Goal: Task Accomplishment & Management: Use online tool/utility

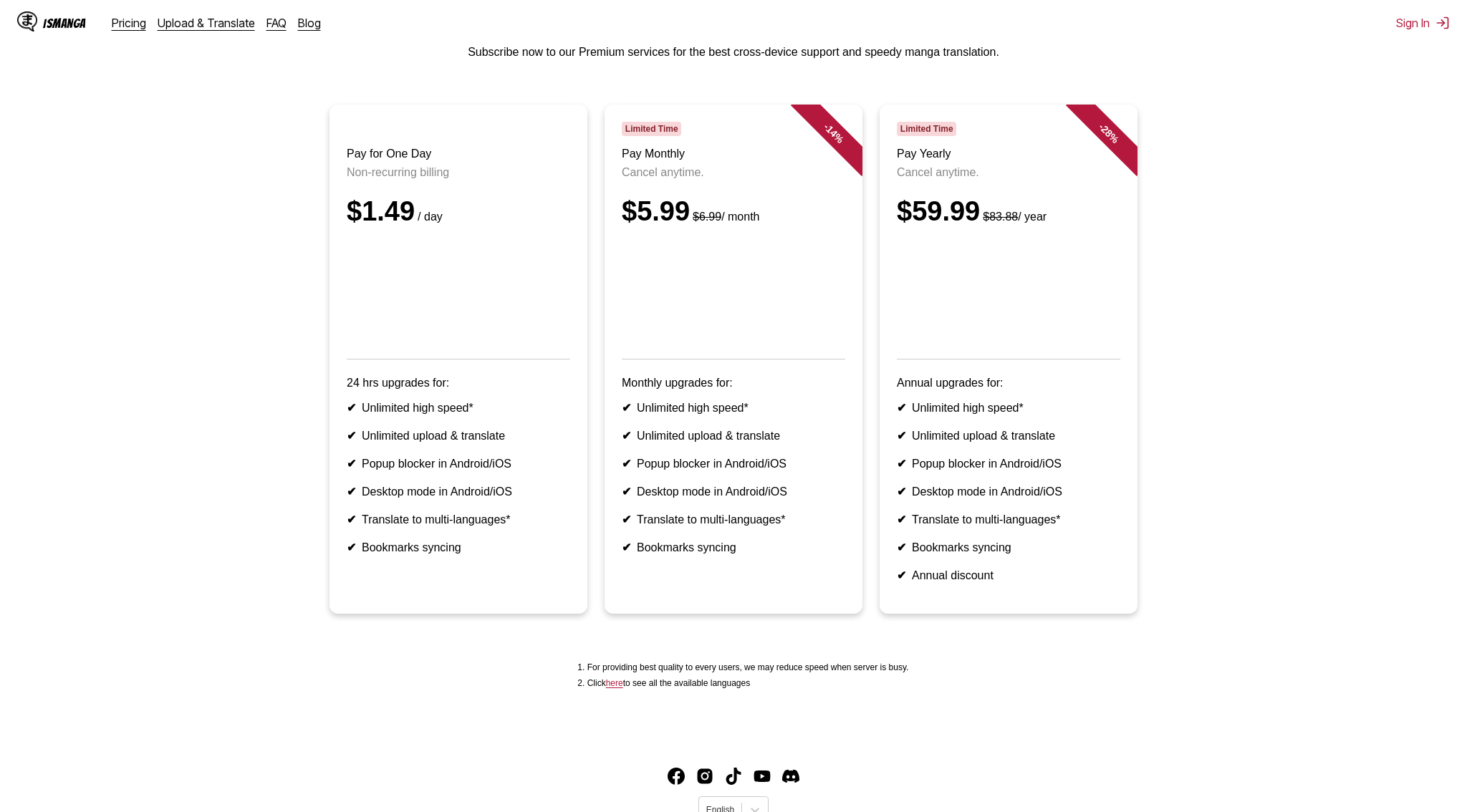
scroll to position [147, 0]
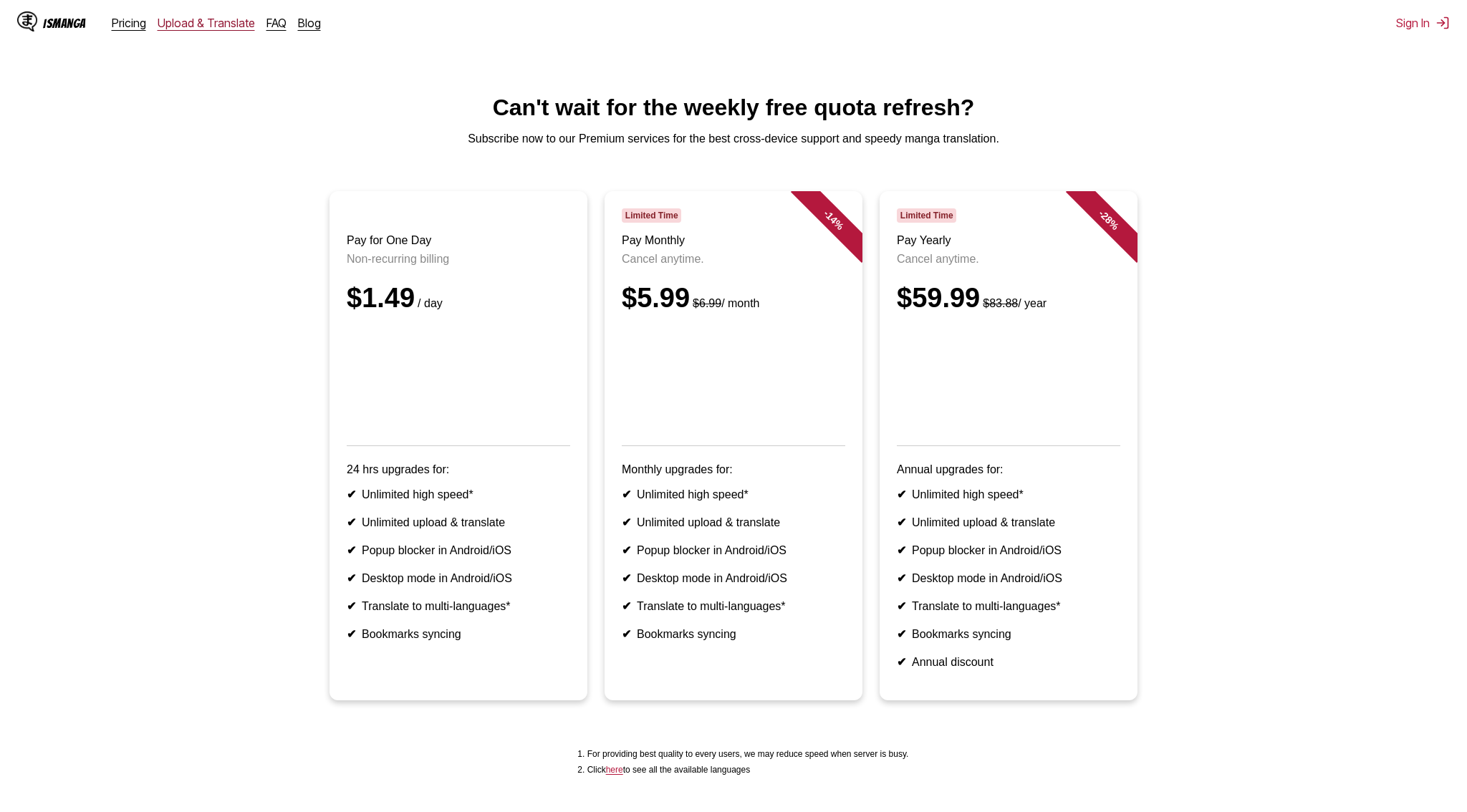
click at [219, 28] on link "Upload & Translate" at bounding box center [206, 23] width 97 height 14
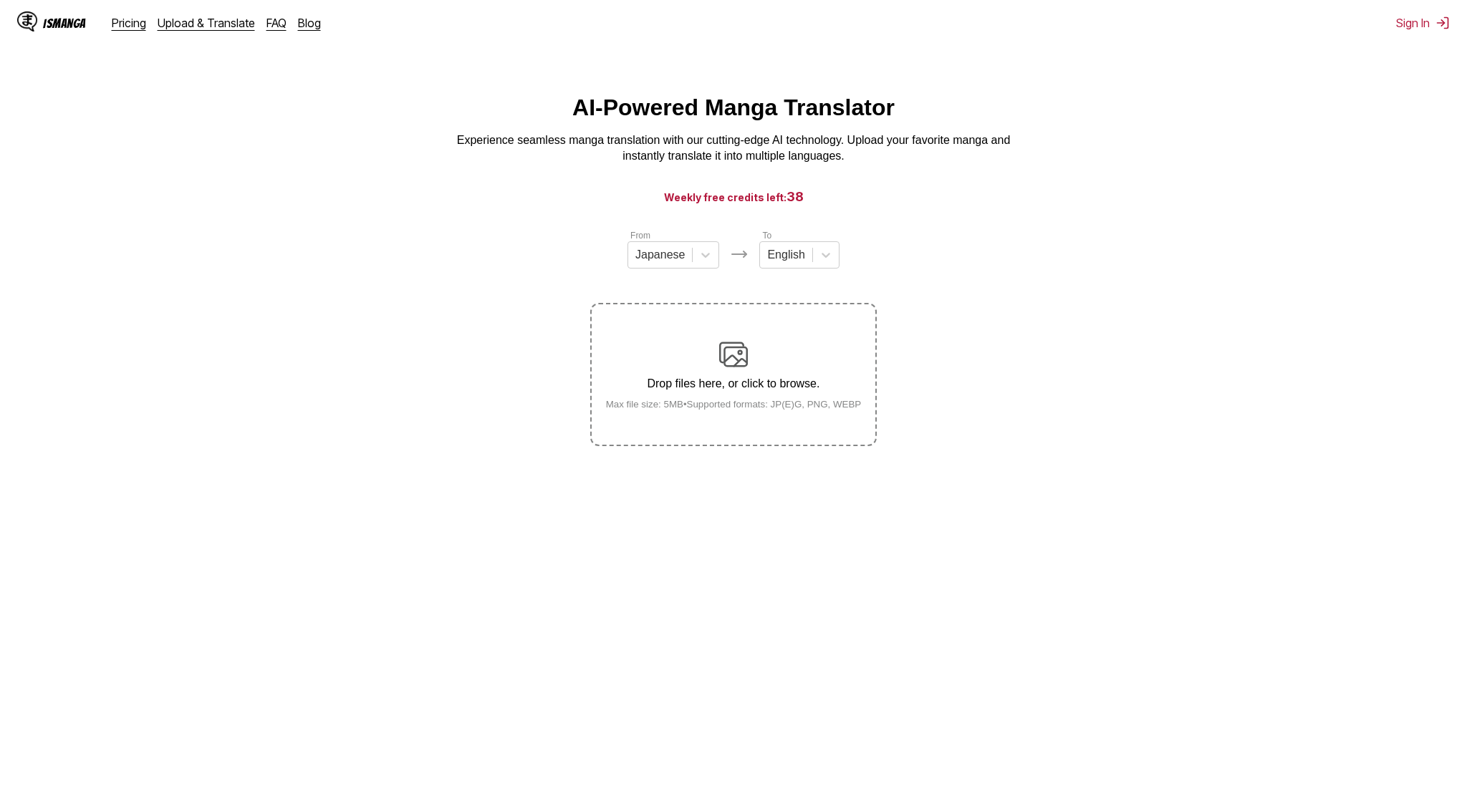
click at [659, 239] on div "From Japanese" at bounding box center [674, 249] width 92 height 40
click at [660, 252] on div at bounding box center [660, 255] width 49 height 16
click at [662, 336] on div "Chinese" at bounding box center [674, 338] width 92 height 25
click at [780, 254] on div at bounding box center [782, 255] width 37 height 16
click at [799, 416] on div "Indonesian" at bounding box center [796, 411] width 79 height 25
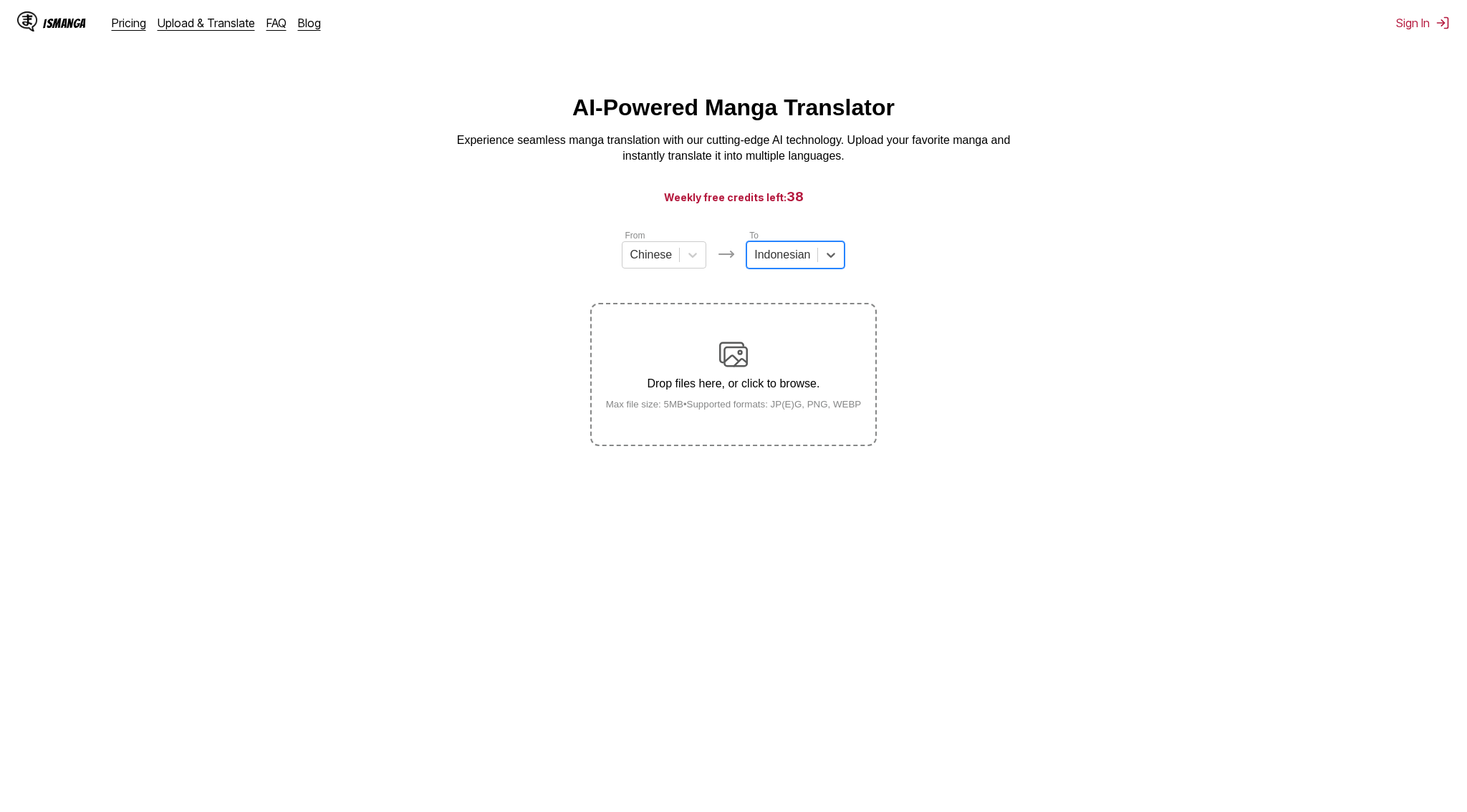
click at [743, 369] on img at bounding box center [734, 355] width 29 height 28
click at [0, 0] on input "Drop files here, or click to browse. Max file size: 5MB • Supported formats: JP…" at bounding box center [0, 0] width 0 height 0
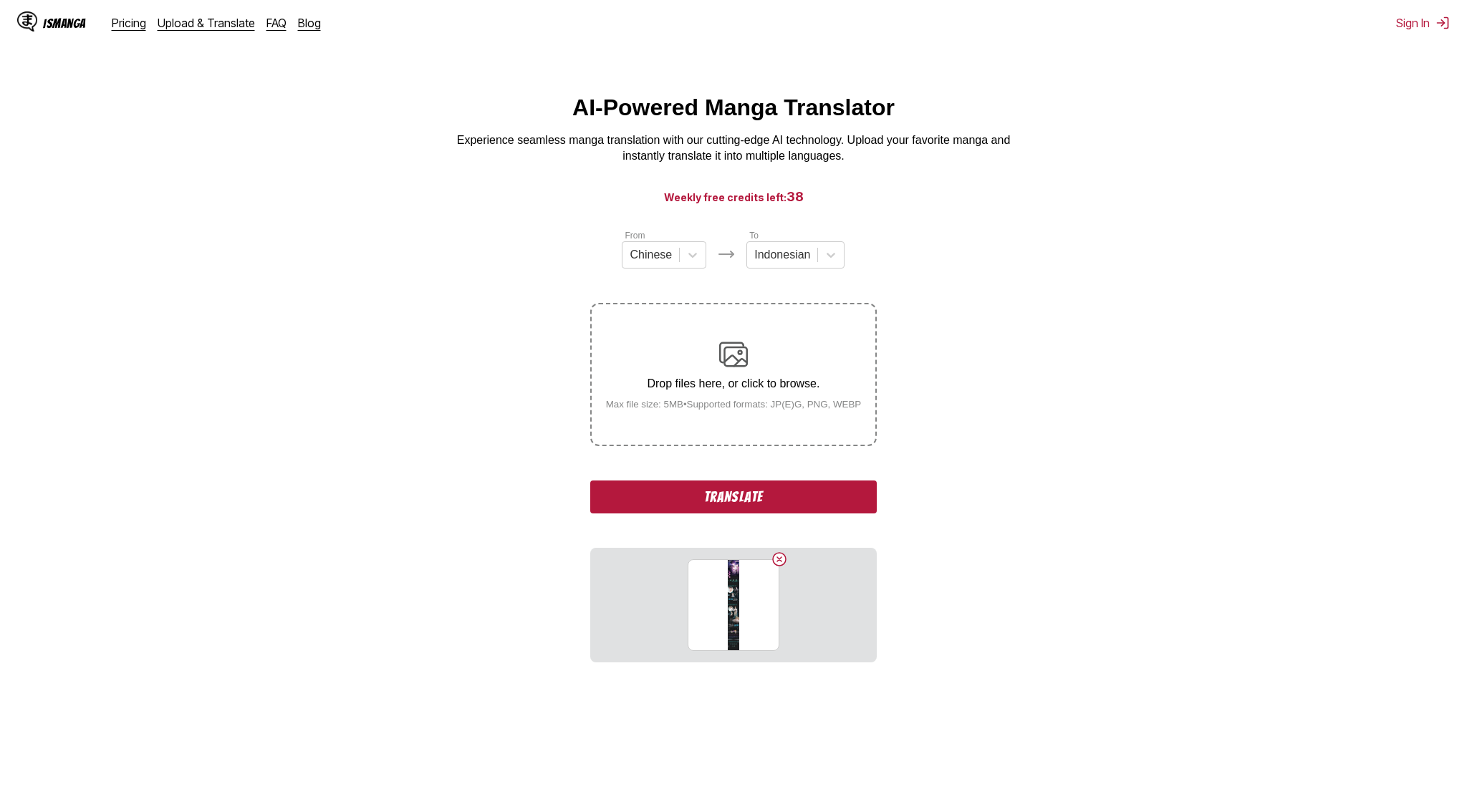
click at [779, 514] on button "Translate" at bounding box center [734, 497] width 287 height 33
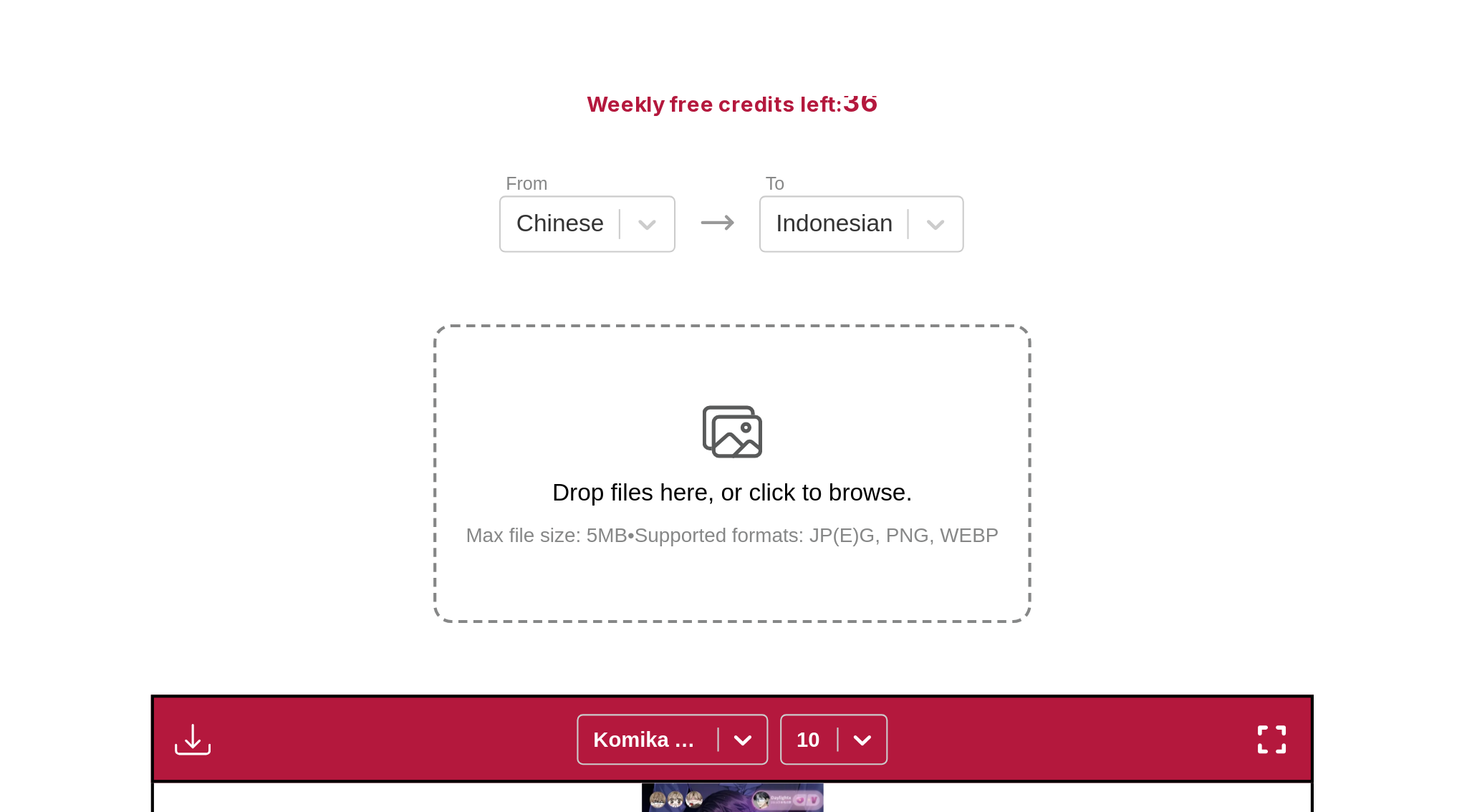
scroll to position [145, 0]
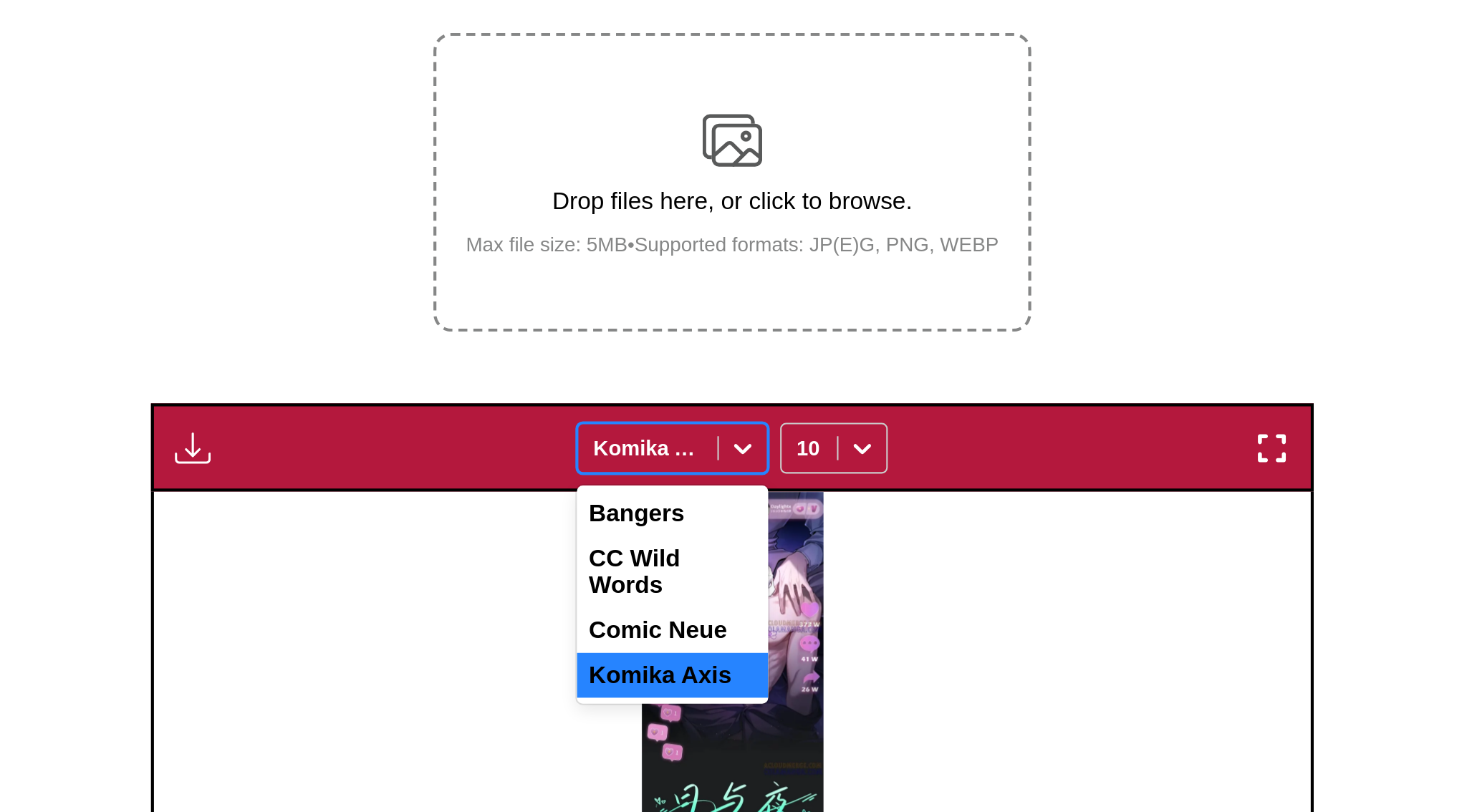
click at [738, 365] on icon at bounding box center [739, 358] width 14 height 14
click at [704, 434] on div "CC Wild Words" at bounding box center [705, 416] width 92 height 34
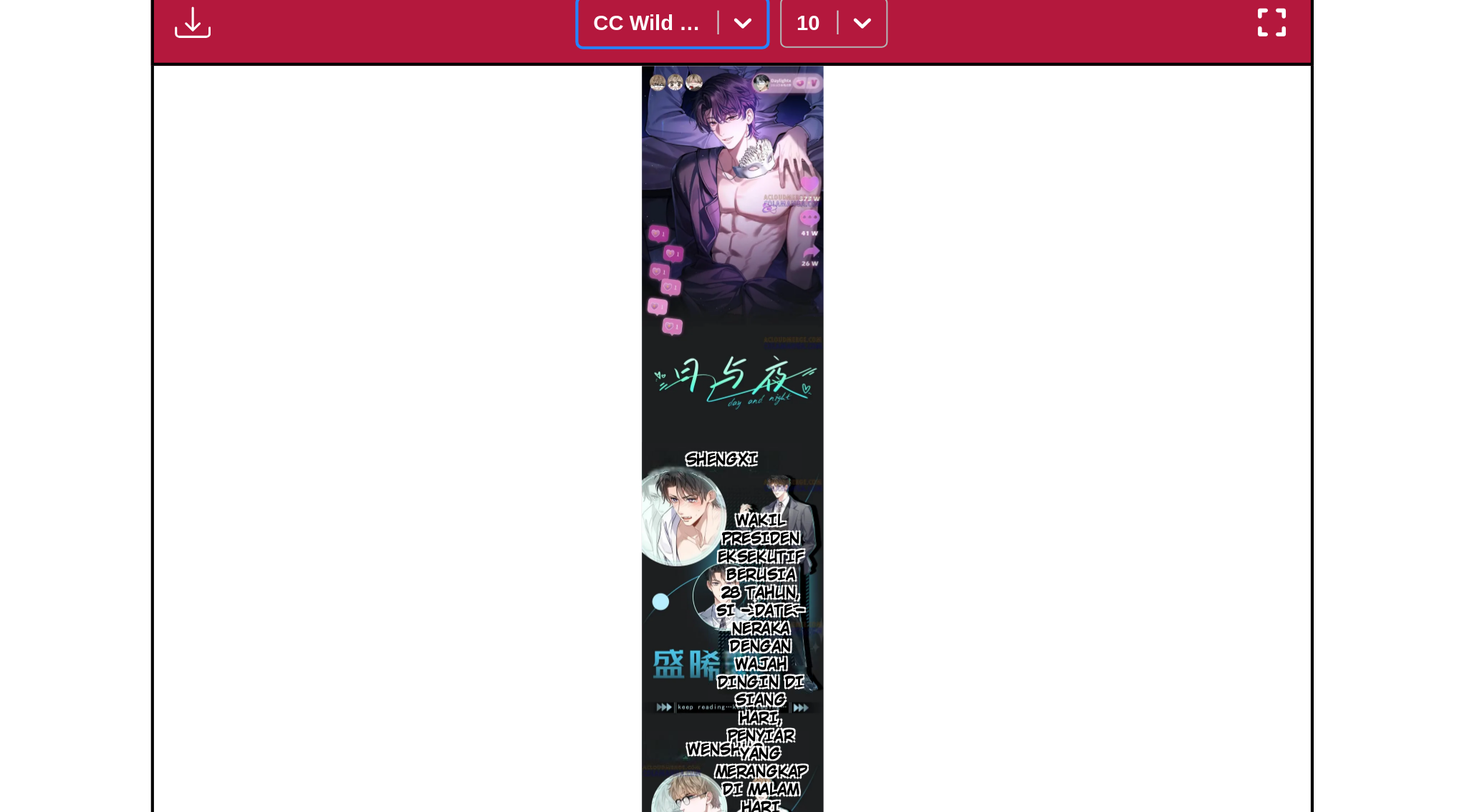
click at [789, 365] on icon at bounding box center [796, 358] width 14 height 14
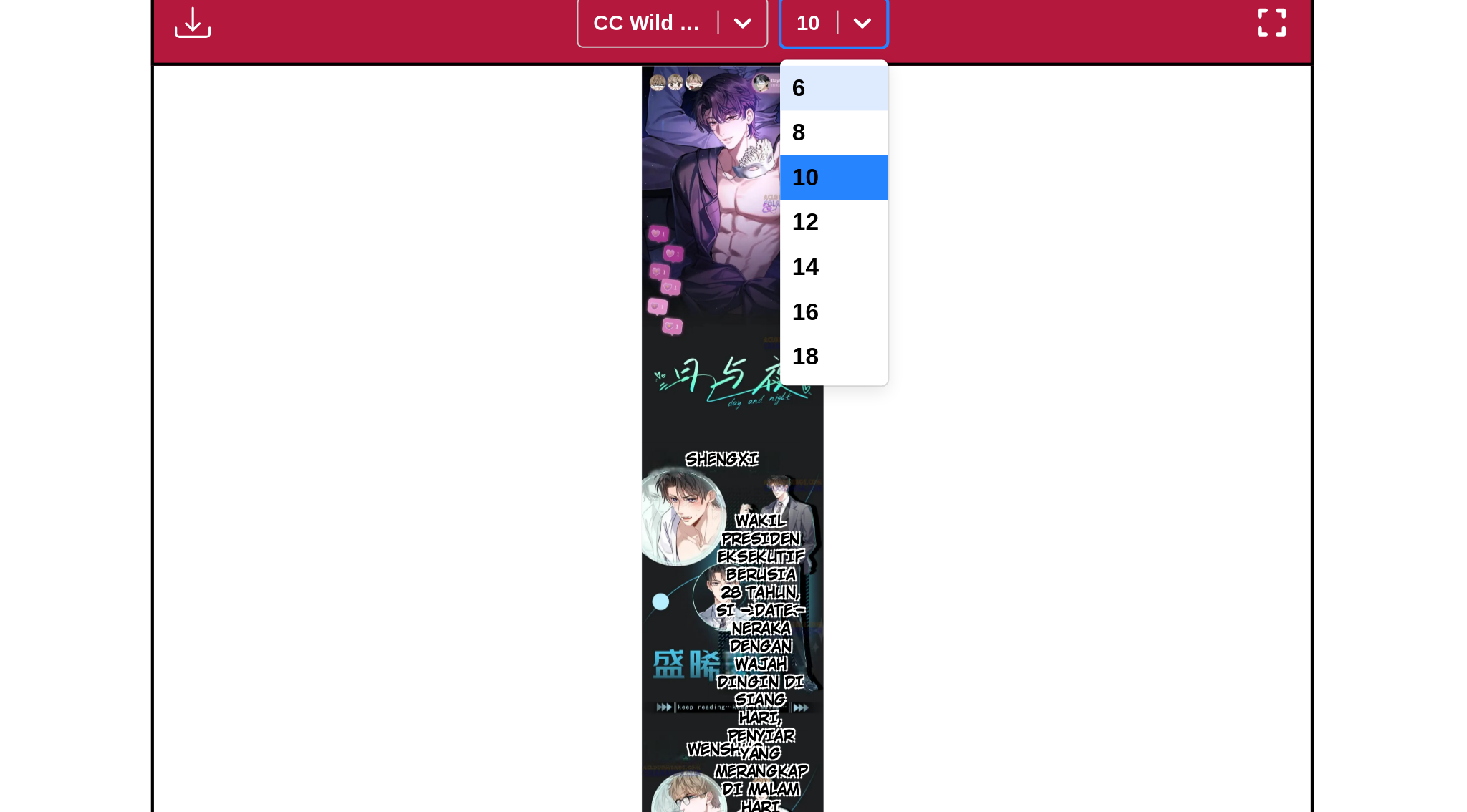
click at [776, 400] on div "6" at bounding box center [782, 389] width 51 height 21
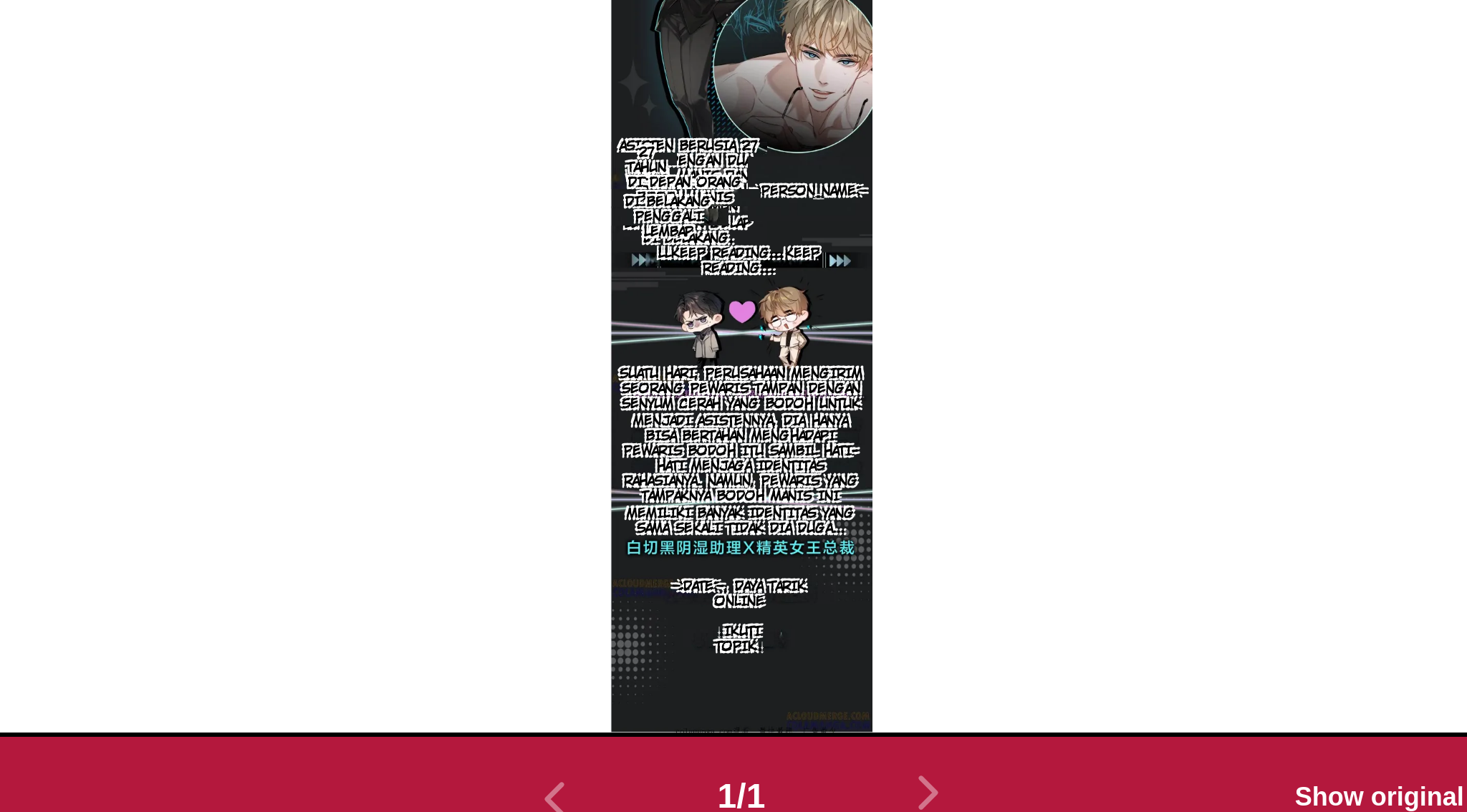
scroll to position [399, 0]
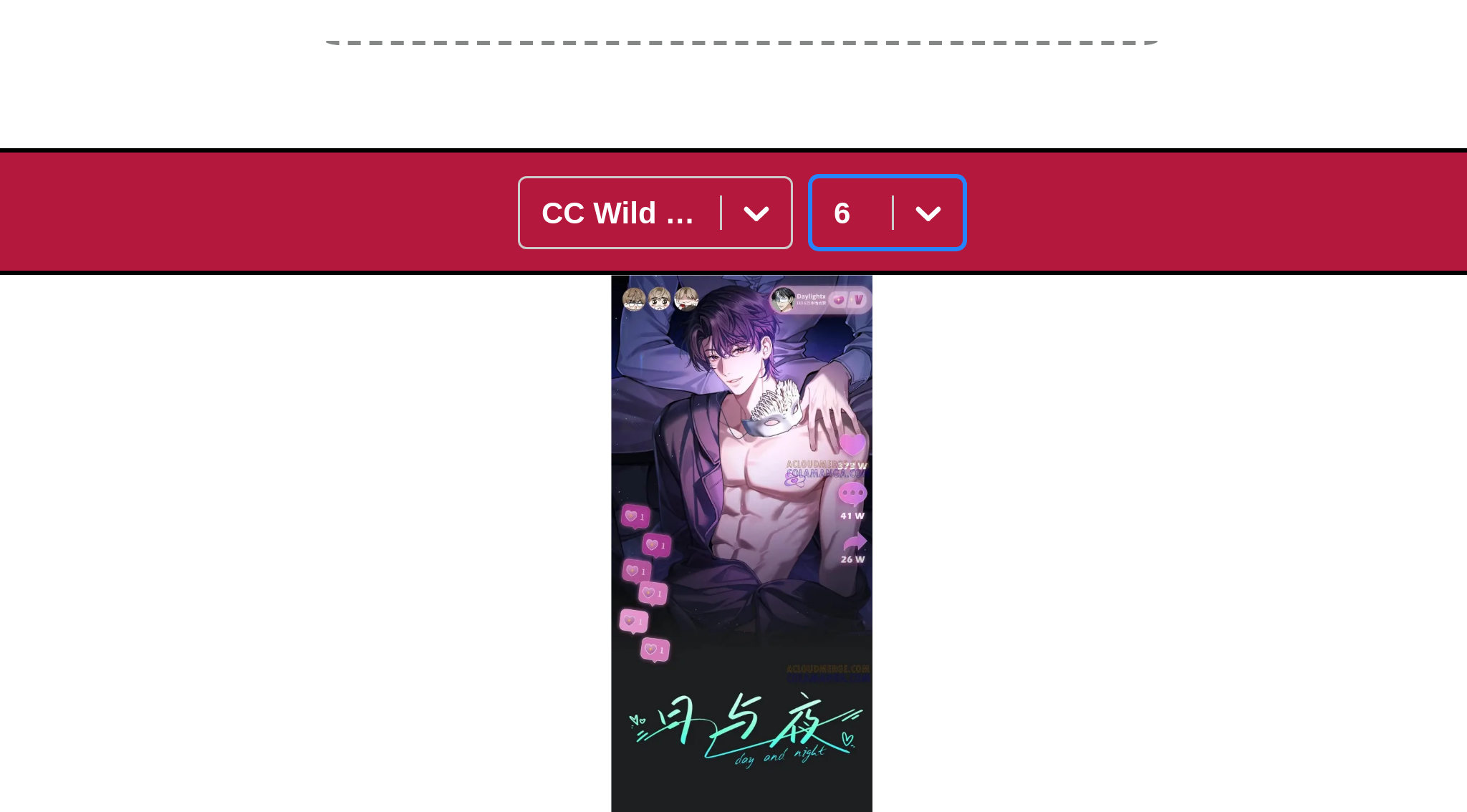
click at [783, 113] on div "6" at bounding box center [770, 103] width 26 height 20
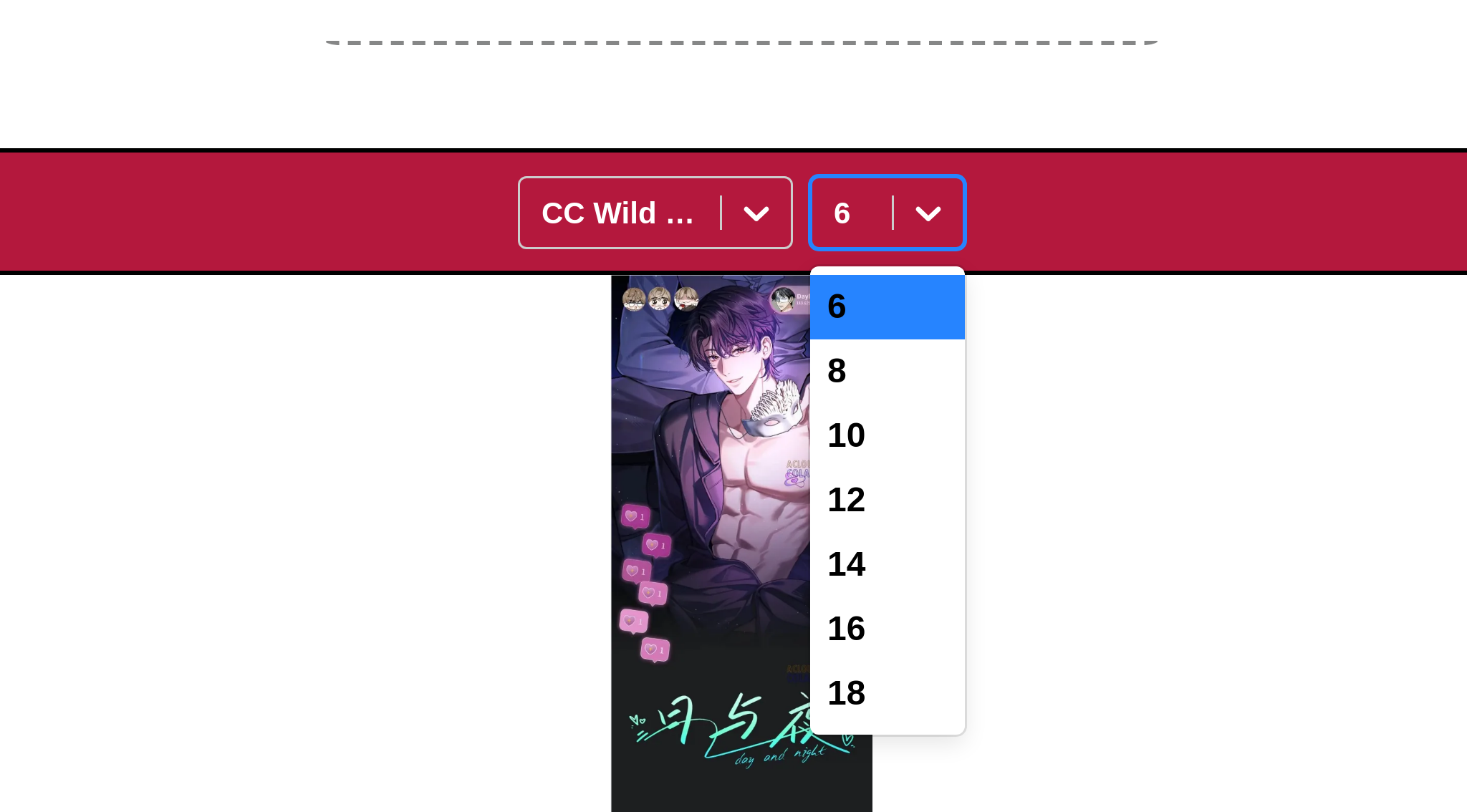
click at [767, 146] on div "6" at bounding box center [782, 135] width 51 height 21
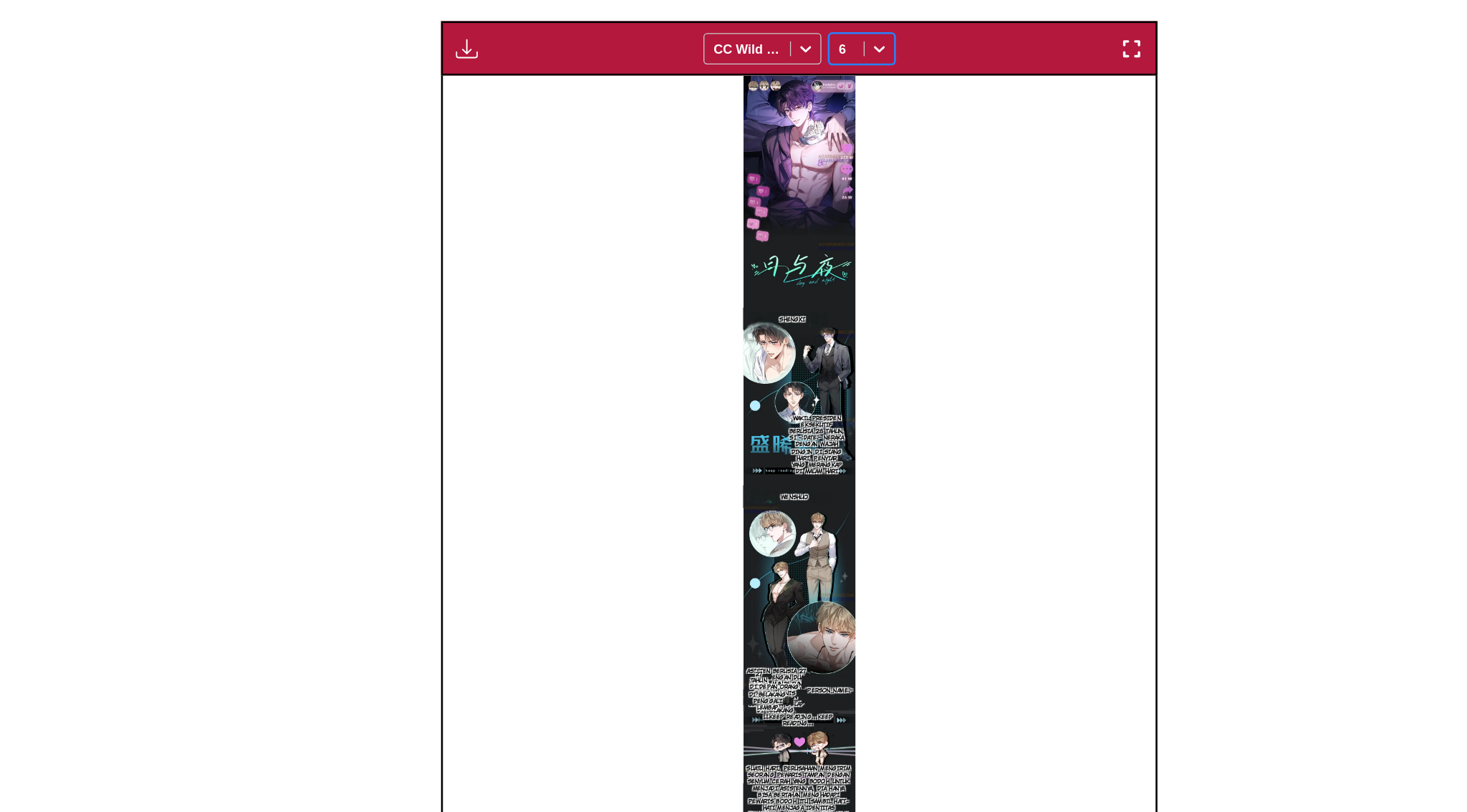
click at [989, 112] on img "button" at bounding box center [993, 103] width 17 height 17
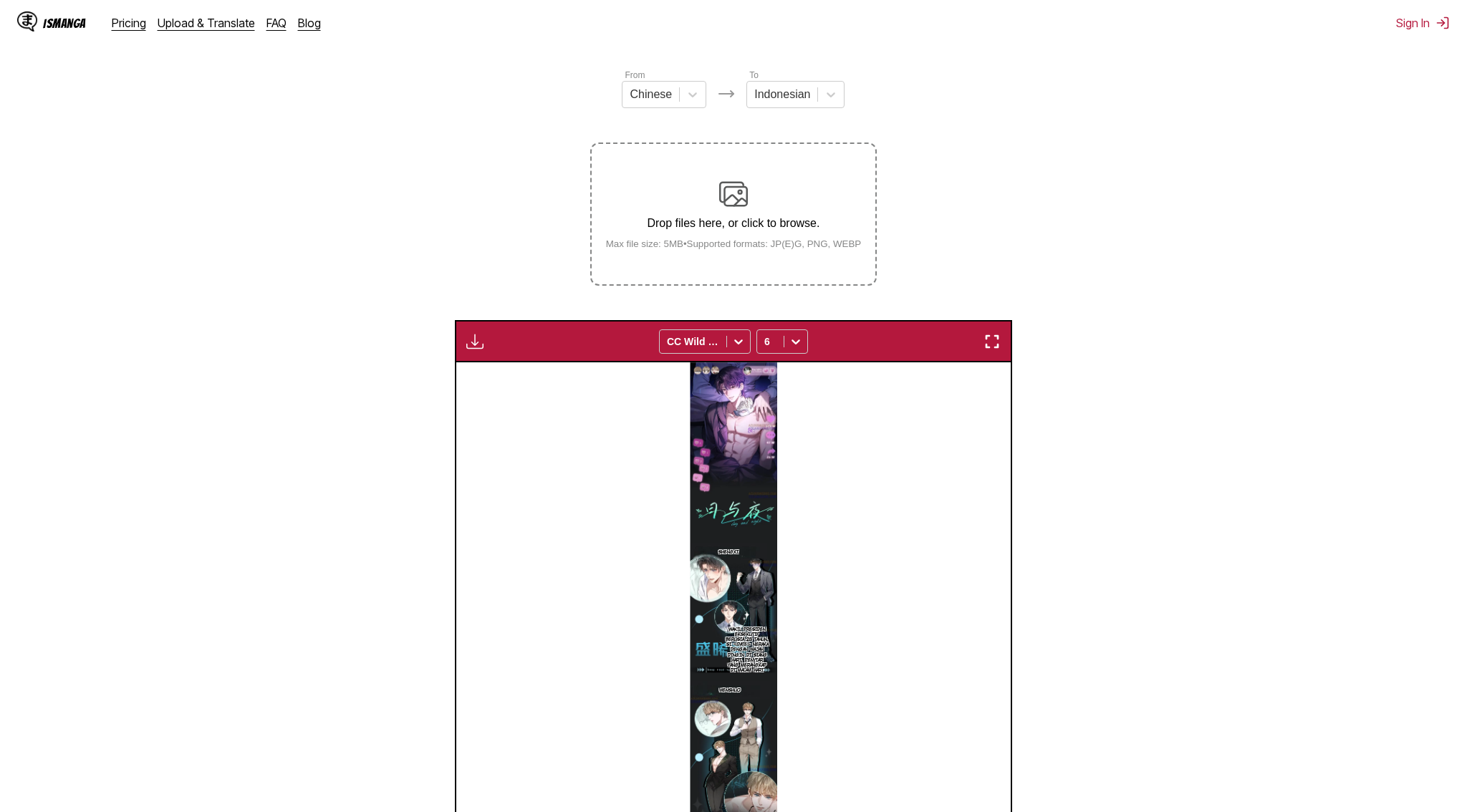
scroll to position [0, 0]
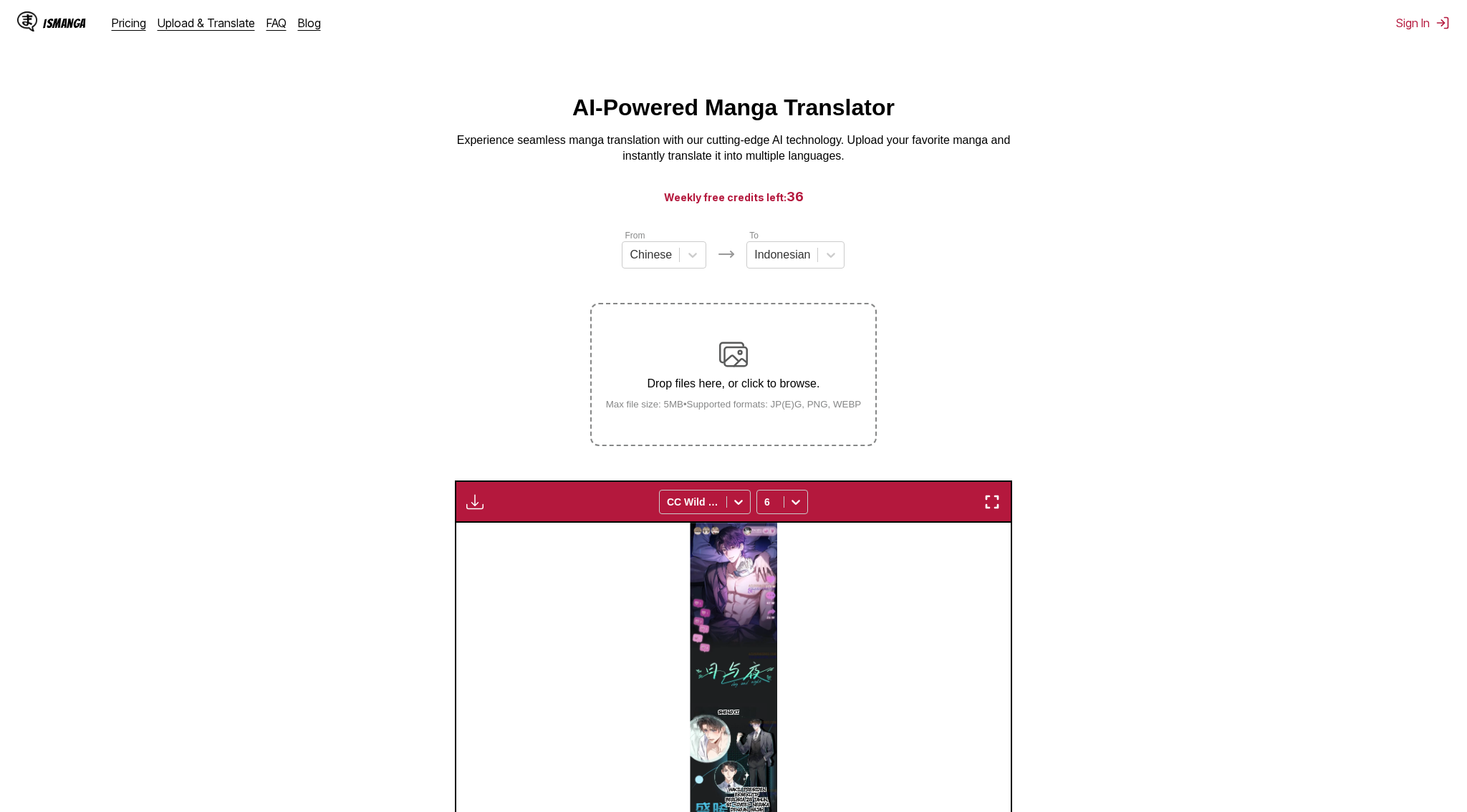
click at [696, 359] on div "Drop files here, or click to browse. Max file size: 5MB • Supported formats: JP…" at bounding box center [734, 375] width 279 height 70
click at [0, 0] on input "Drop files here, or click to browse. Max file size: 5MB • Supported formats: JP…" at bounding box center [0, 0] width 0 height 0
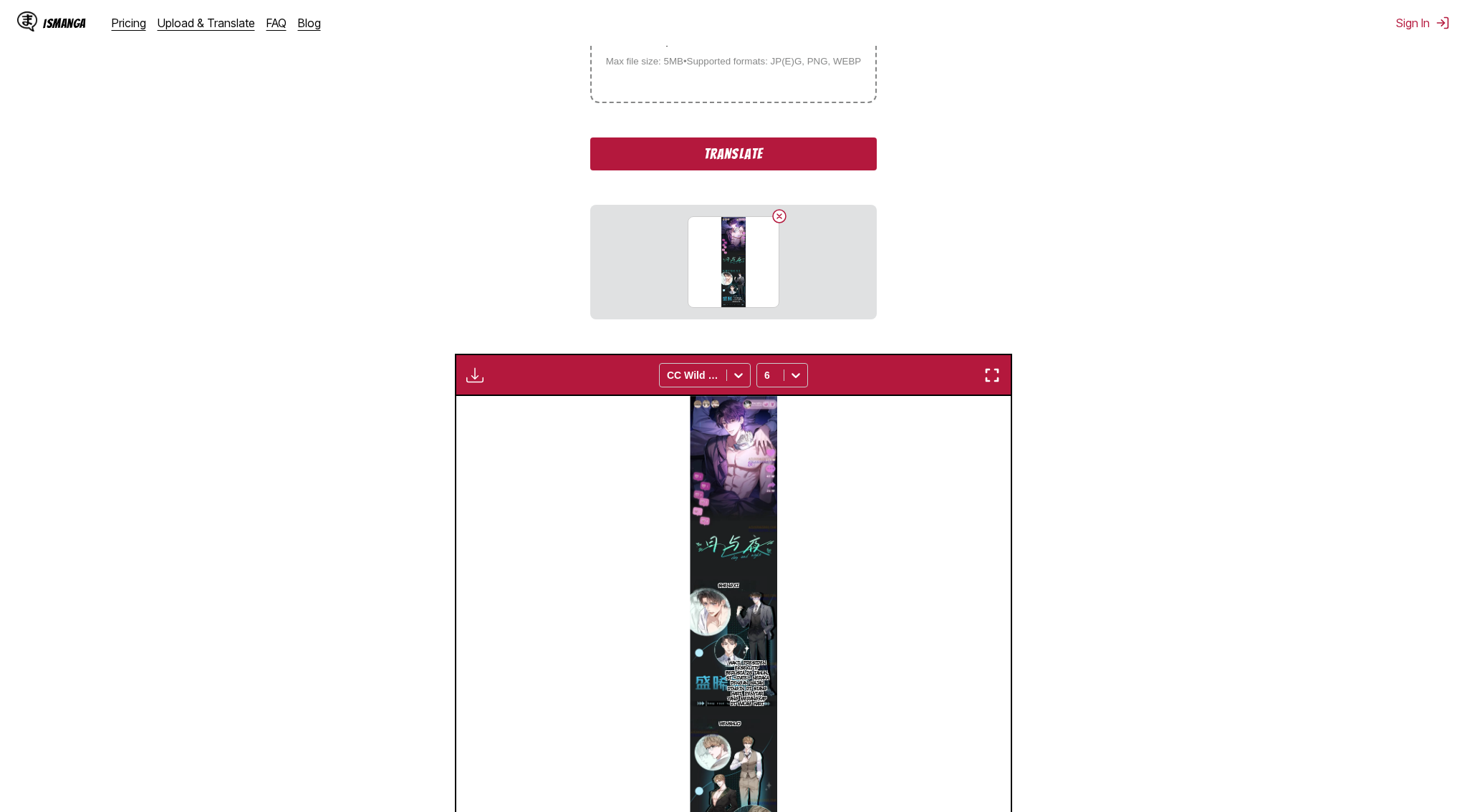
scroll to position [191, 0]
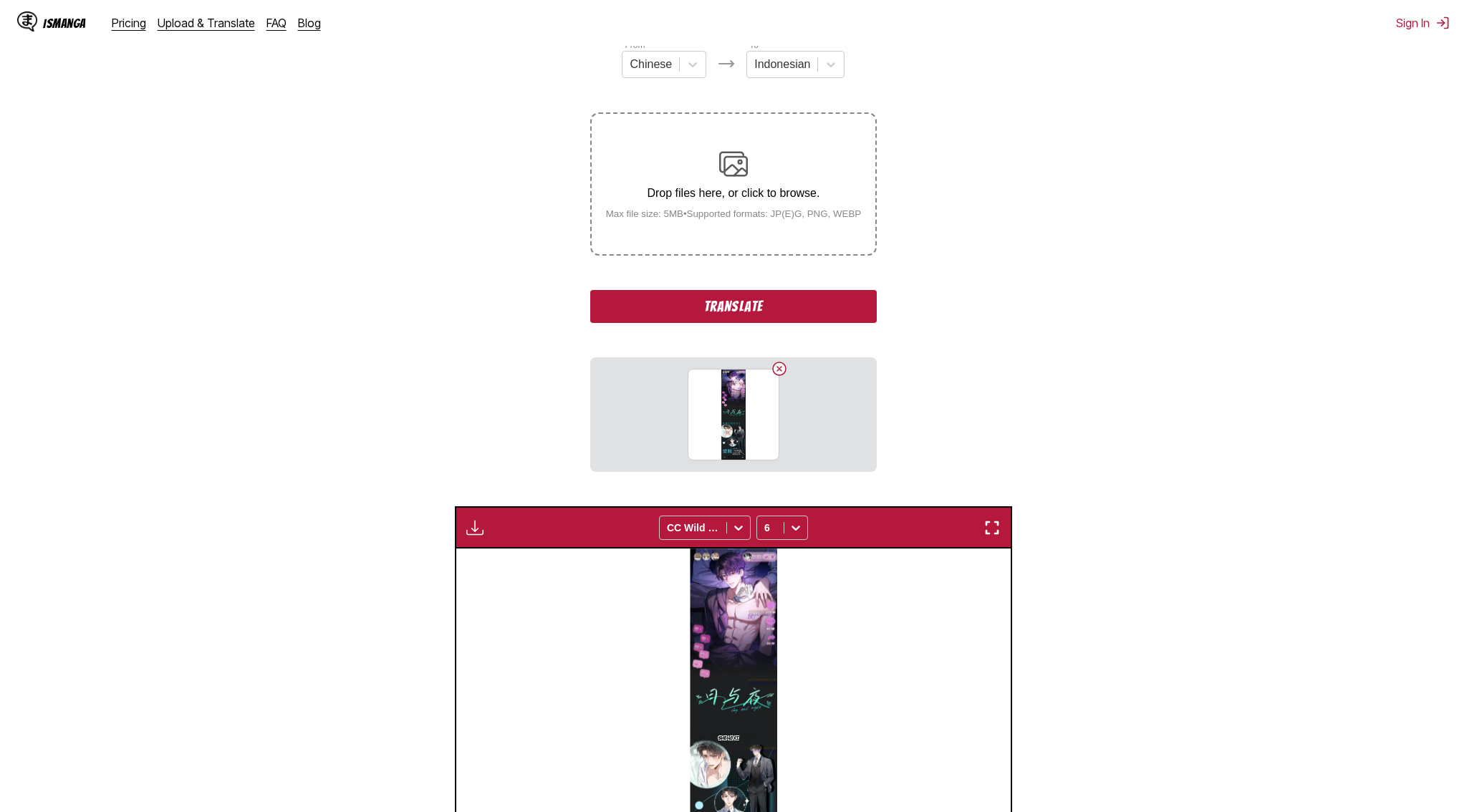
click at [707, 323] on button "Translate" at bounding box center [734, 307] width 287 height 33
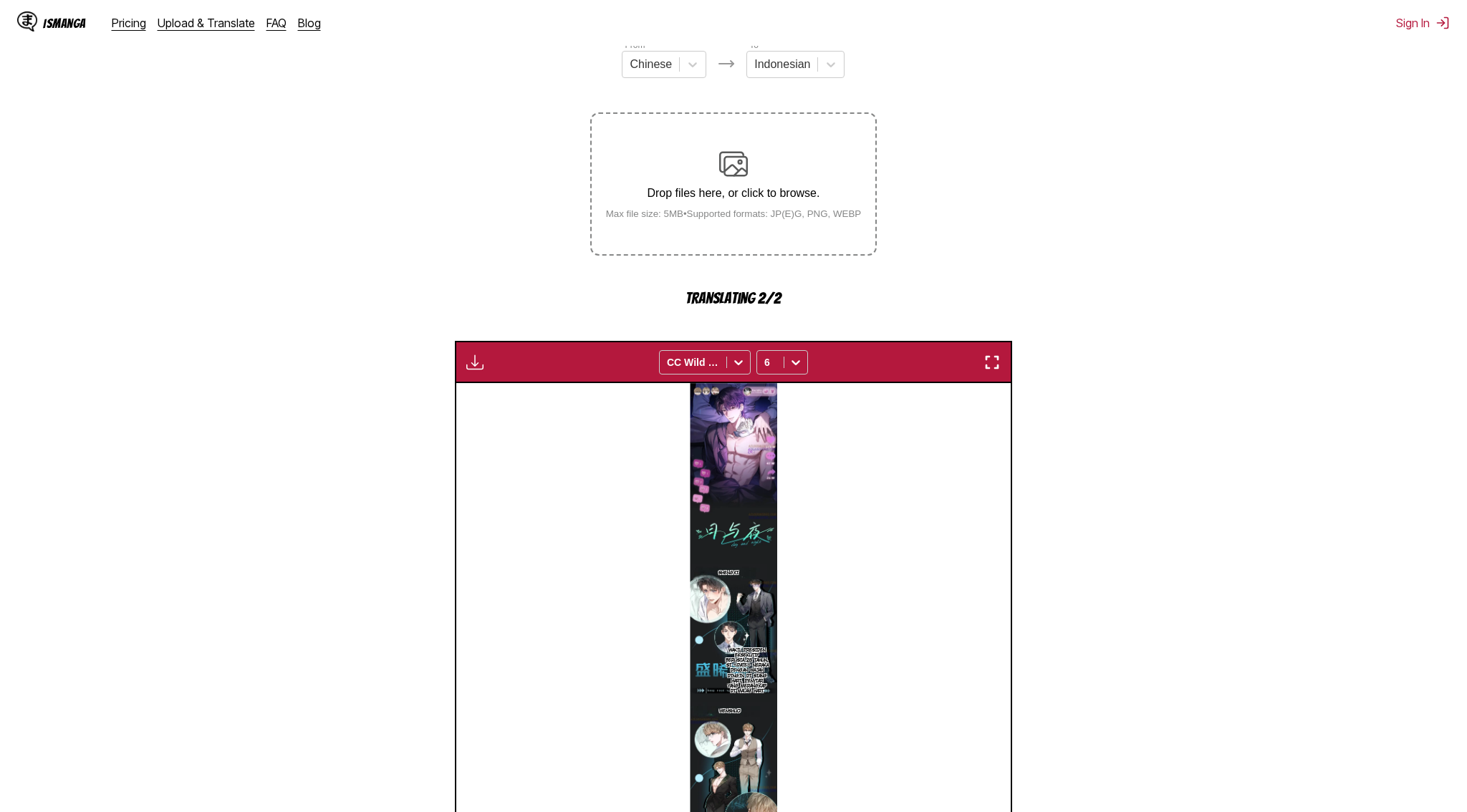
scroll to position [616, 0]
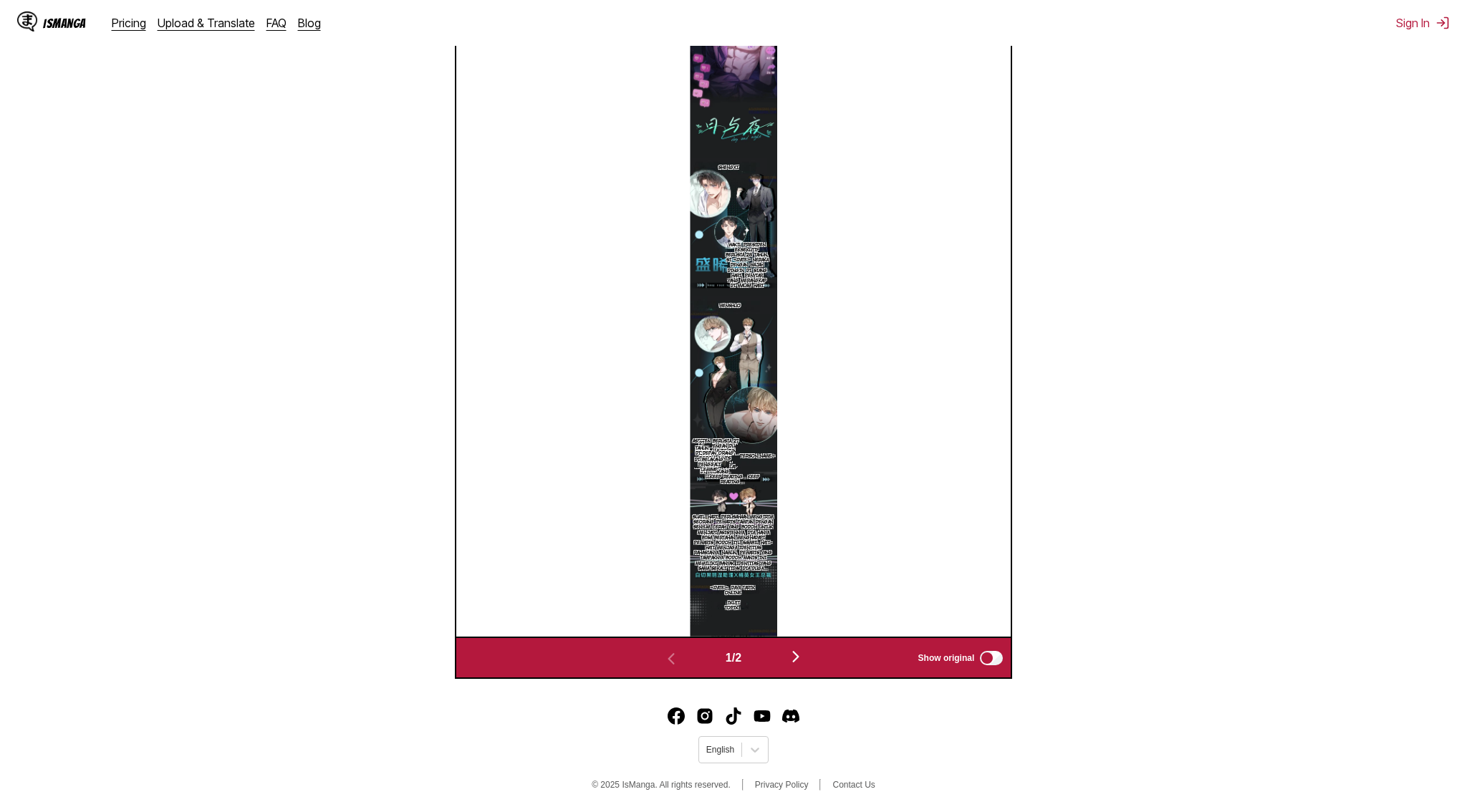
click at [794, 648] on img "button" at bounding box center [796, 657] width 17 height 17
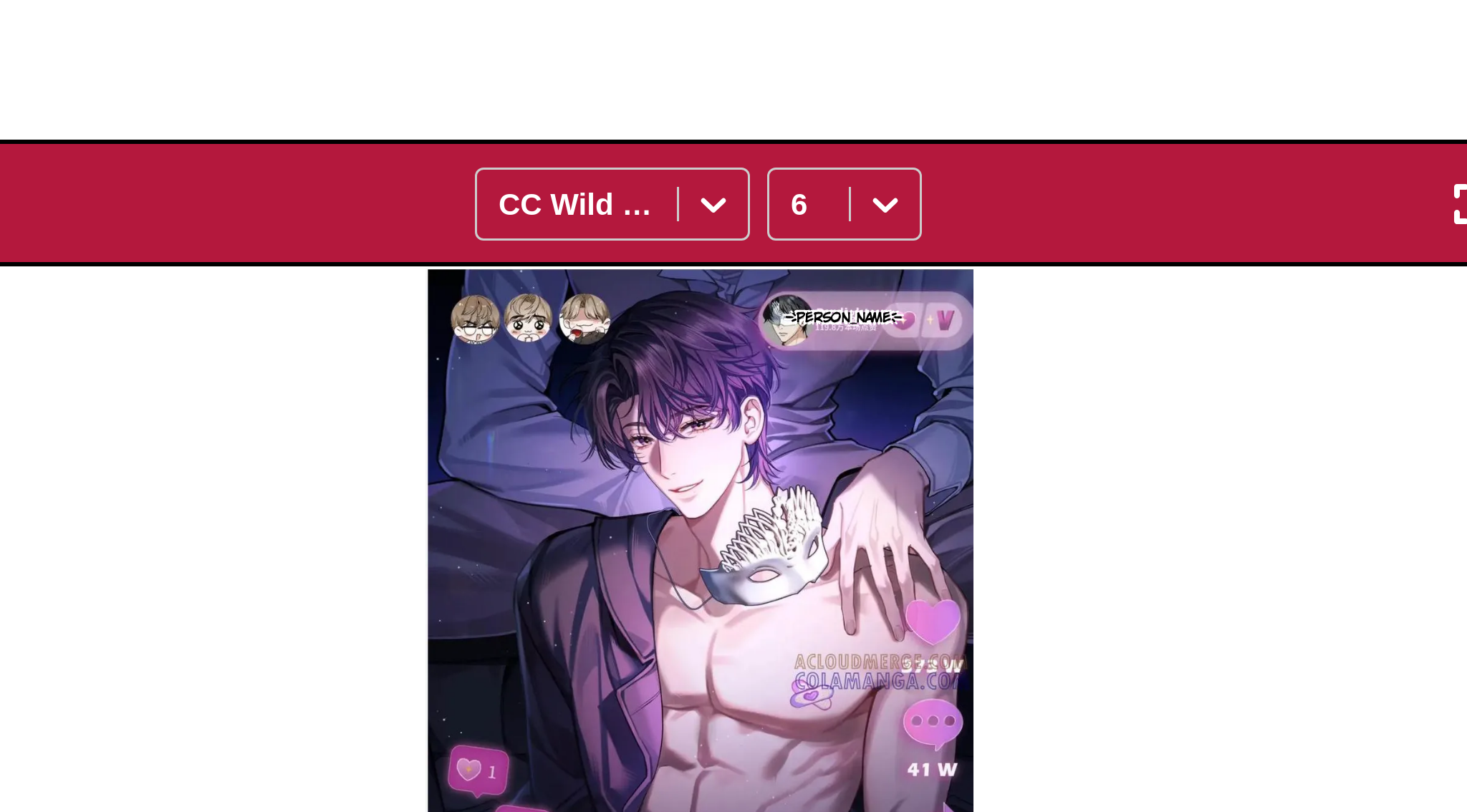
scroll to position [433, 0]
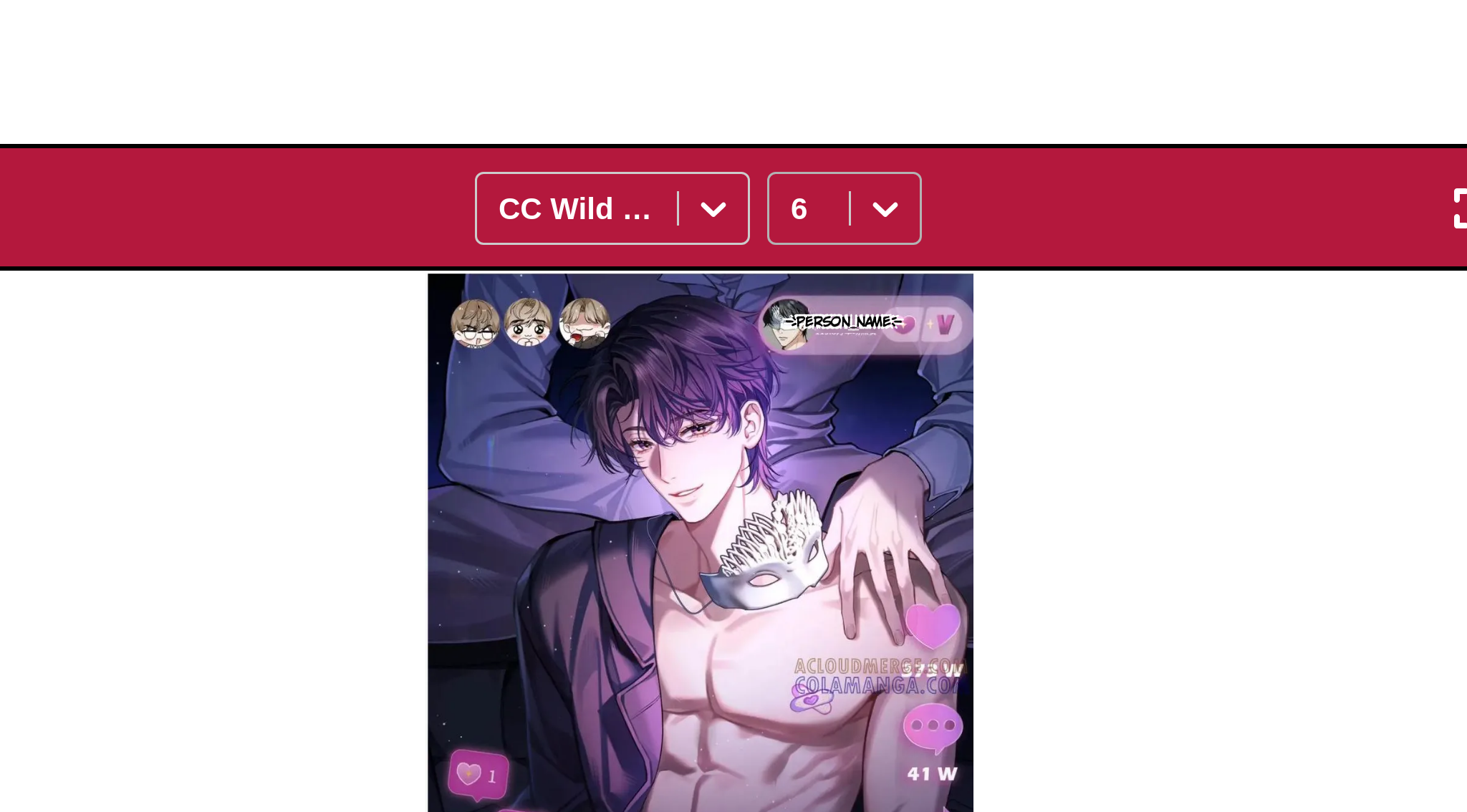
click at [785, 81] on div at bounding box center [796, 69] width 23 height 23
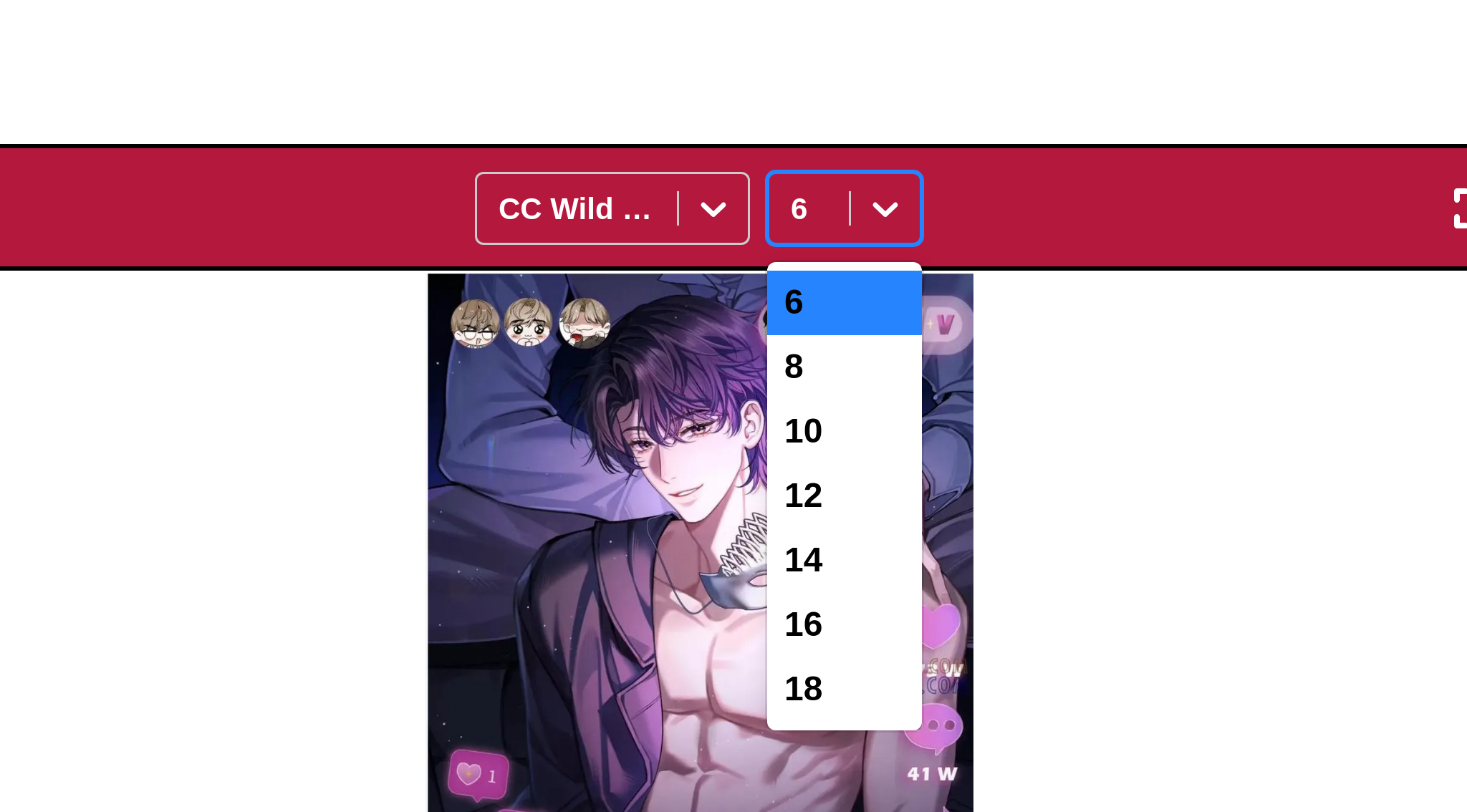
click at [766, 112] on div "6" at bounding box center [782, 101] width 51 height 21
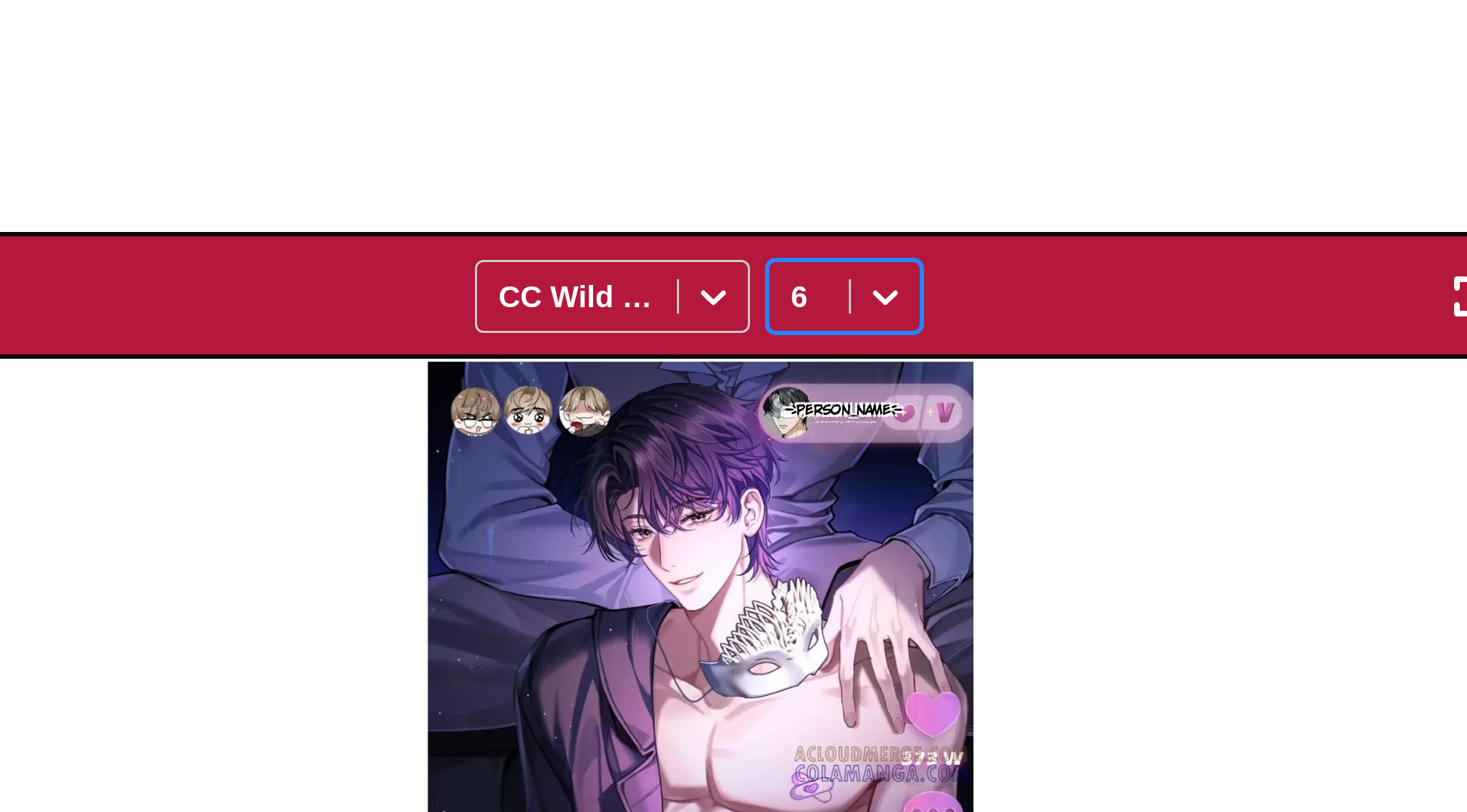
scroll to position [398, 0]
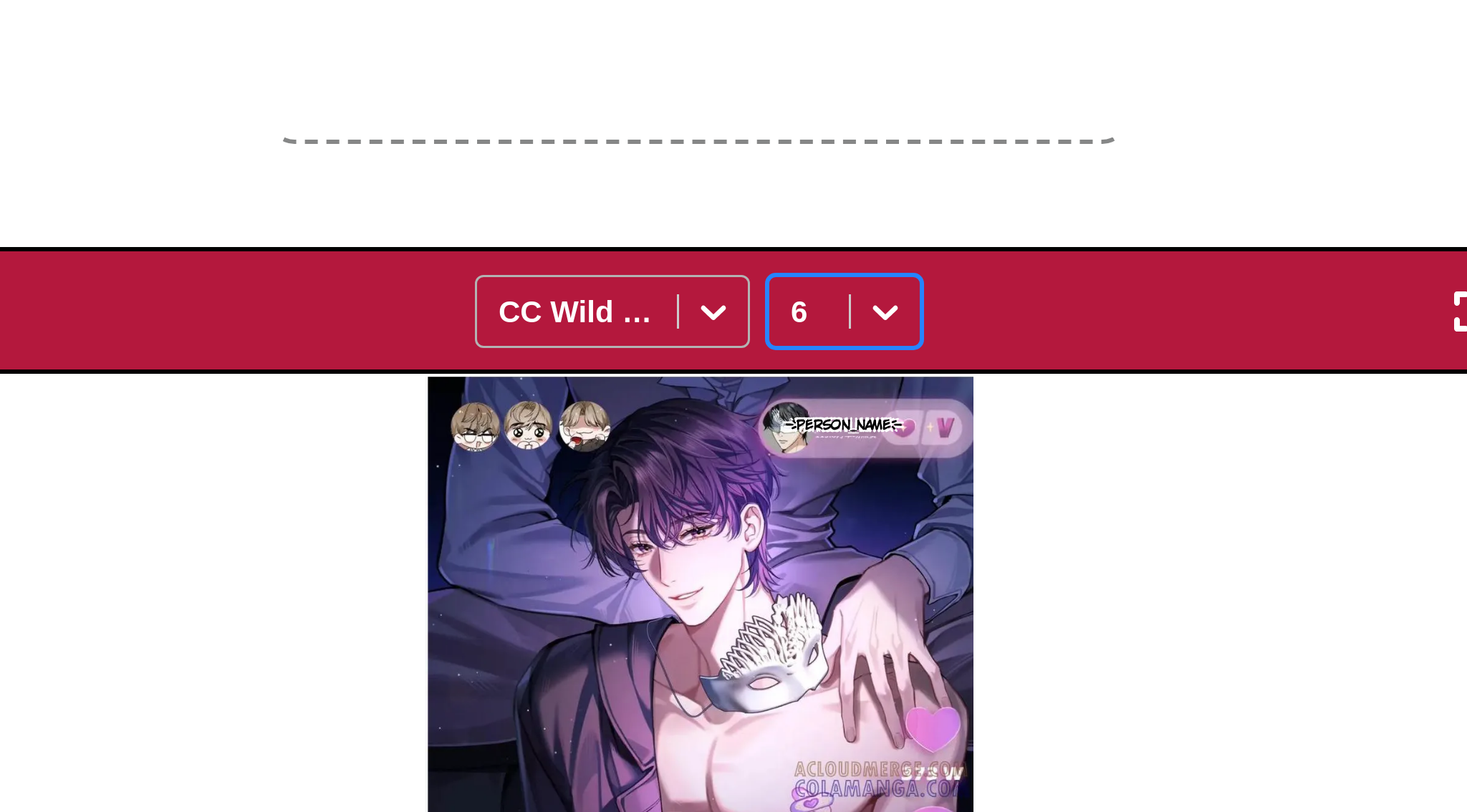
click at [742, 111] on icon at bounding box center [739, 104] width 14 height 14
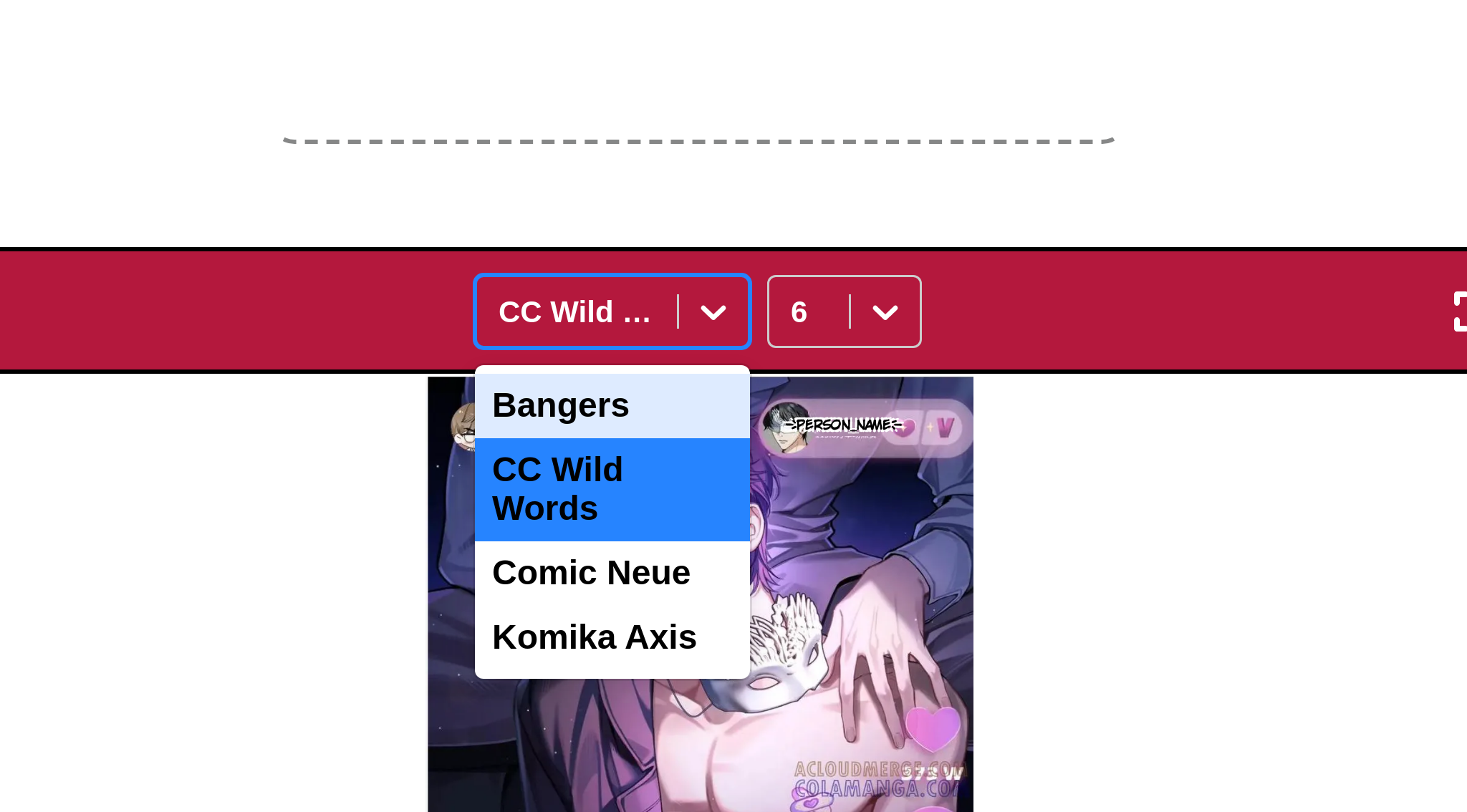
click at [705, 146] on div "Bangers" at bounding box center [705, 135] width 92 height 21
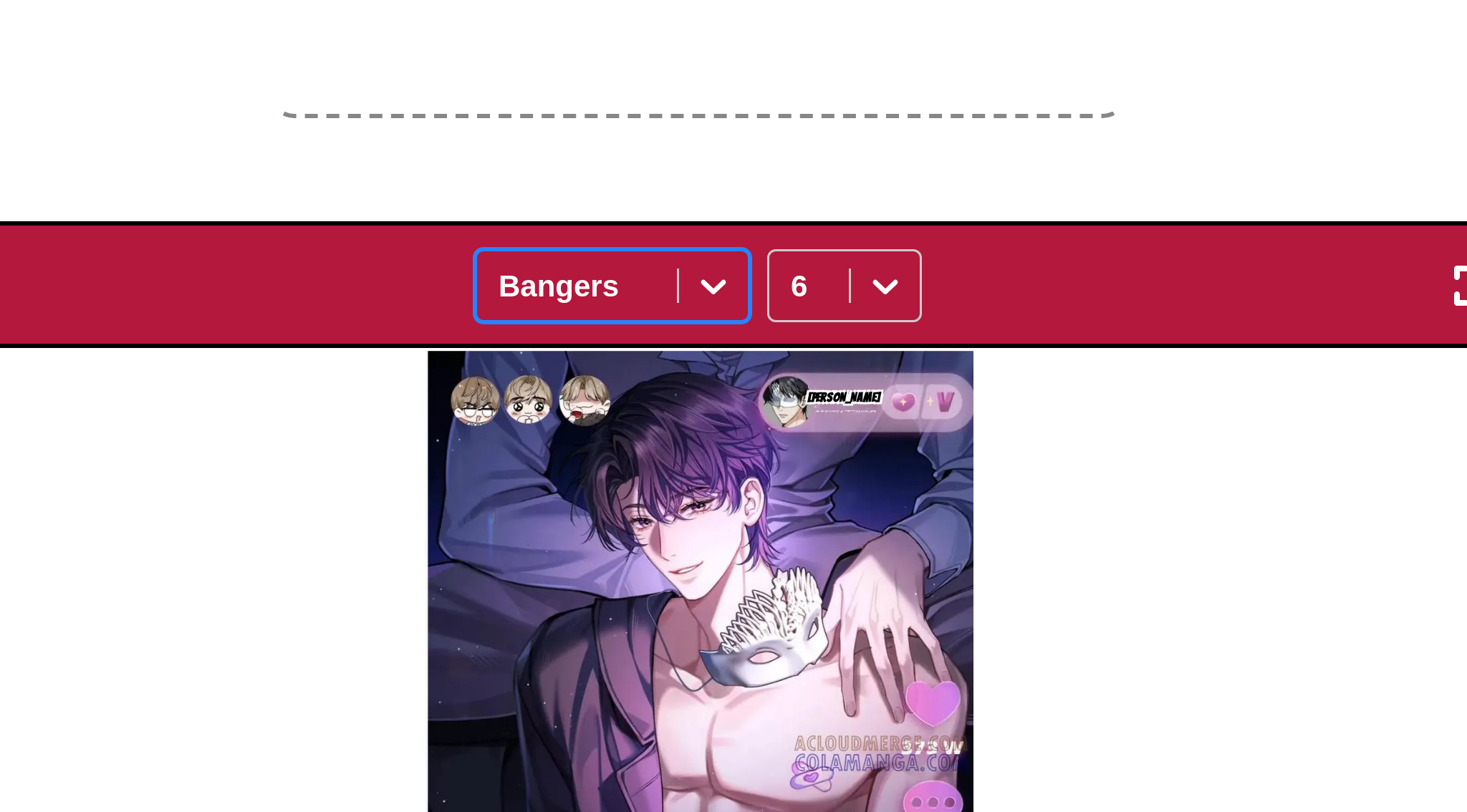
click at [724, 114] on div "Bangers" at bounding box center [694, 104] width 67 height 20
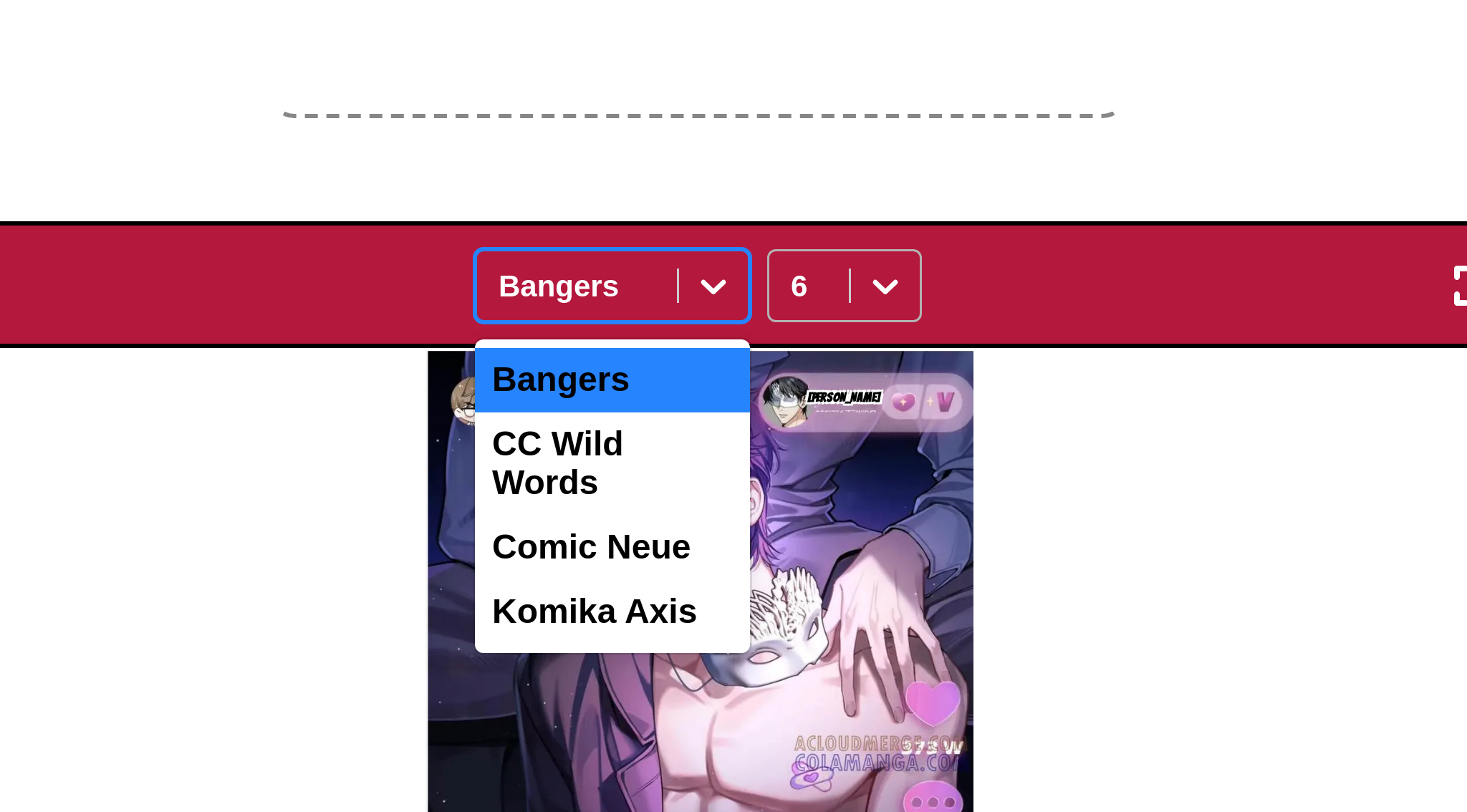
click at [789, 116] on div "6" at bounding box center [782, 104] width 51 height 25
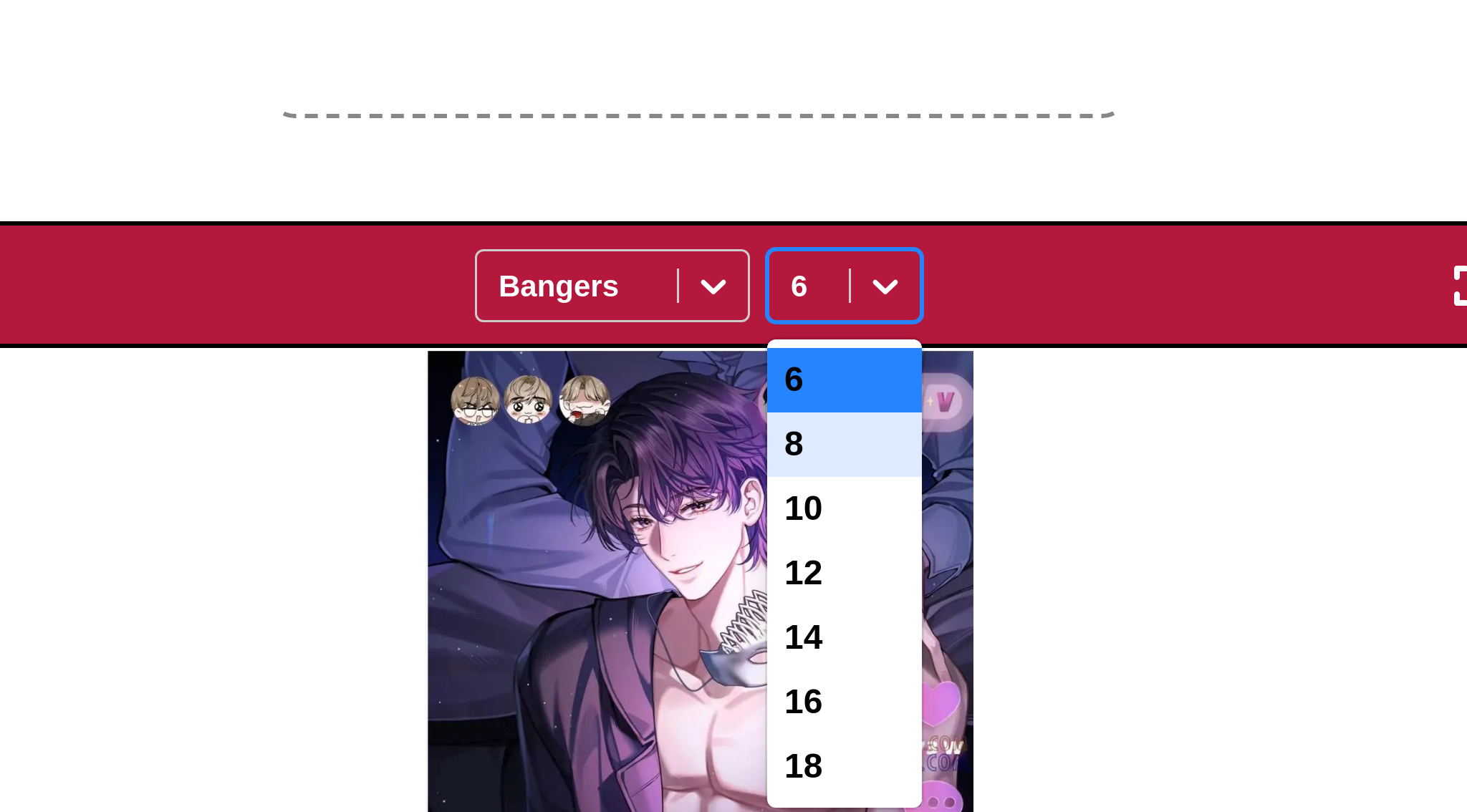
click at [766, 168] on div "8" at bounding box center [782, 157] width 51 height 21
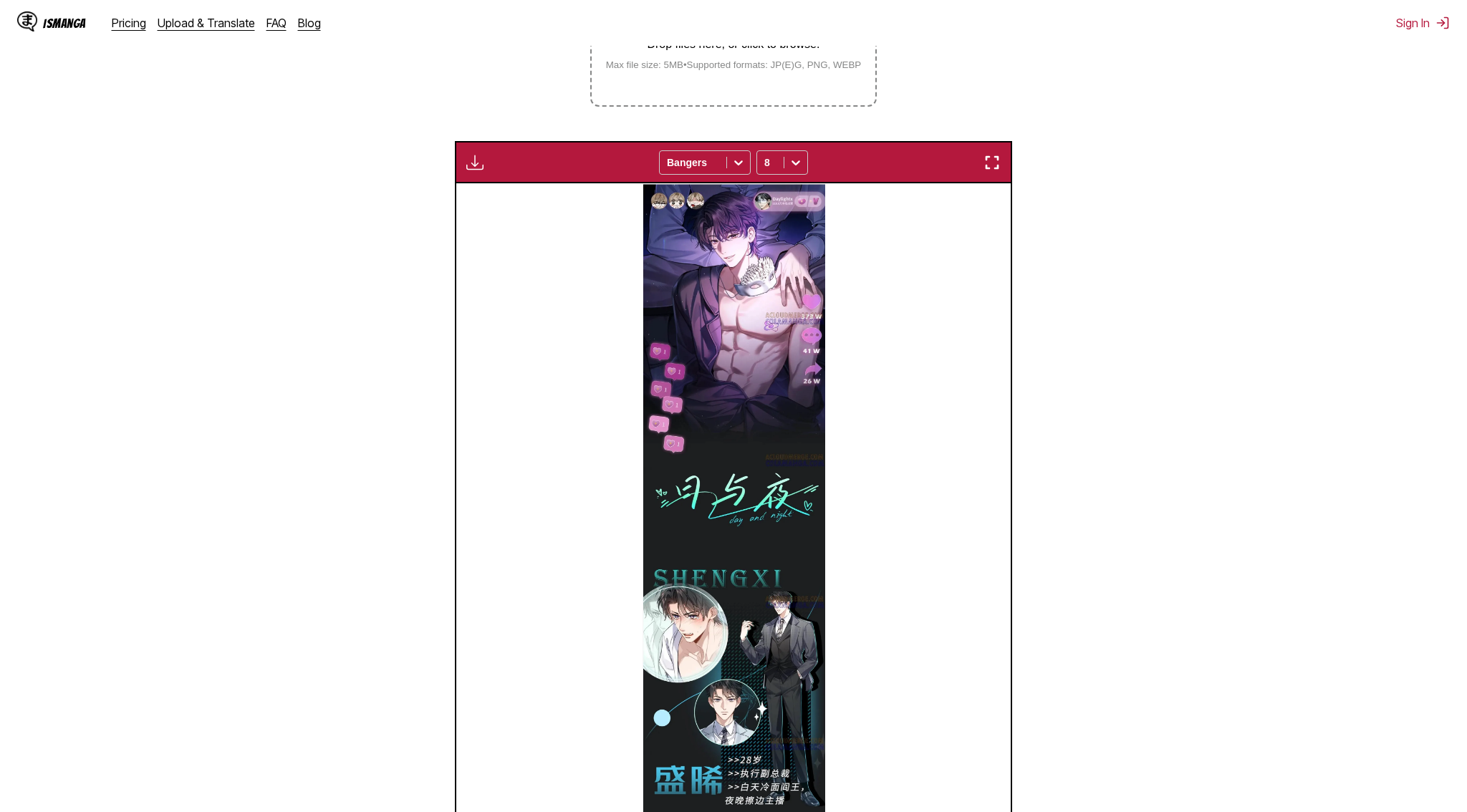
scroll to position [0, 0]
